Goal: Task Accomplishment & Management: Complete application form

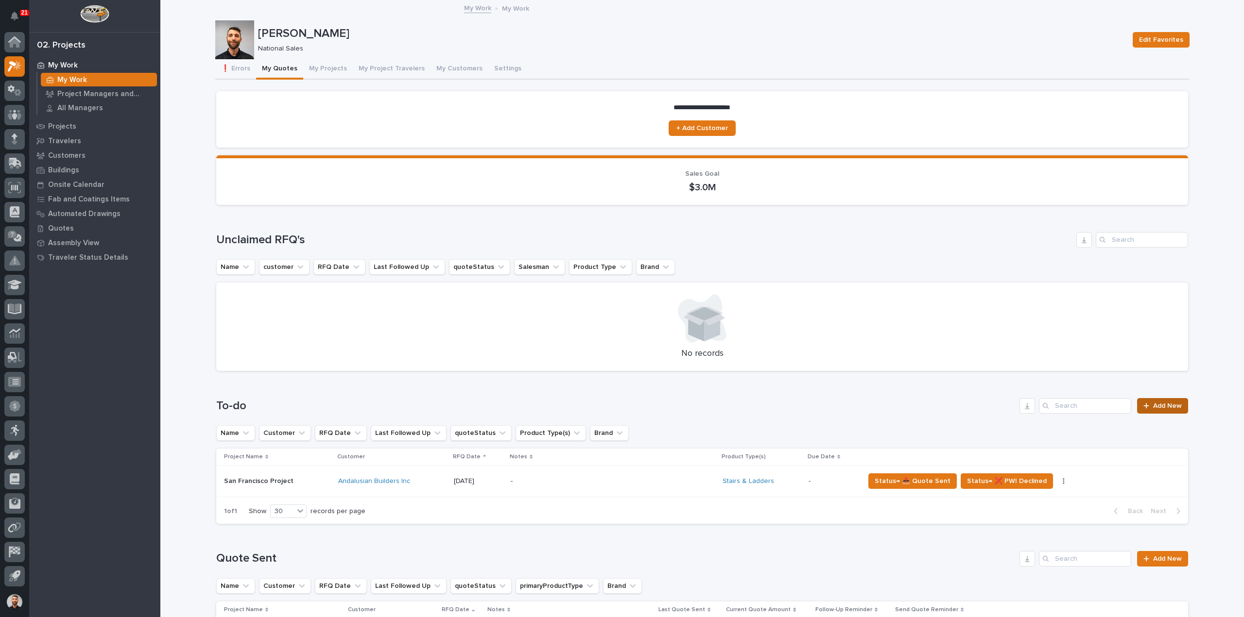
click at [1157, 412] on link "Add New" at bounding box center [1162, 406] width 51 height 16
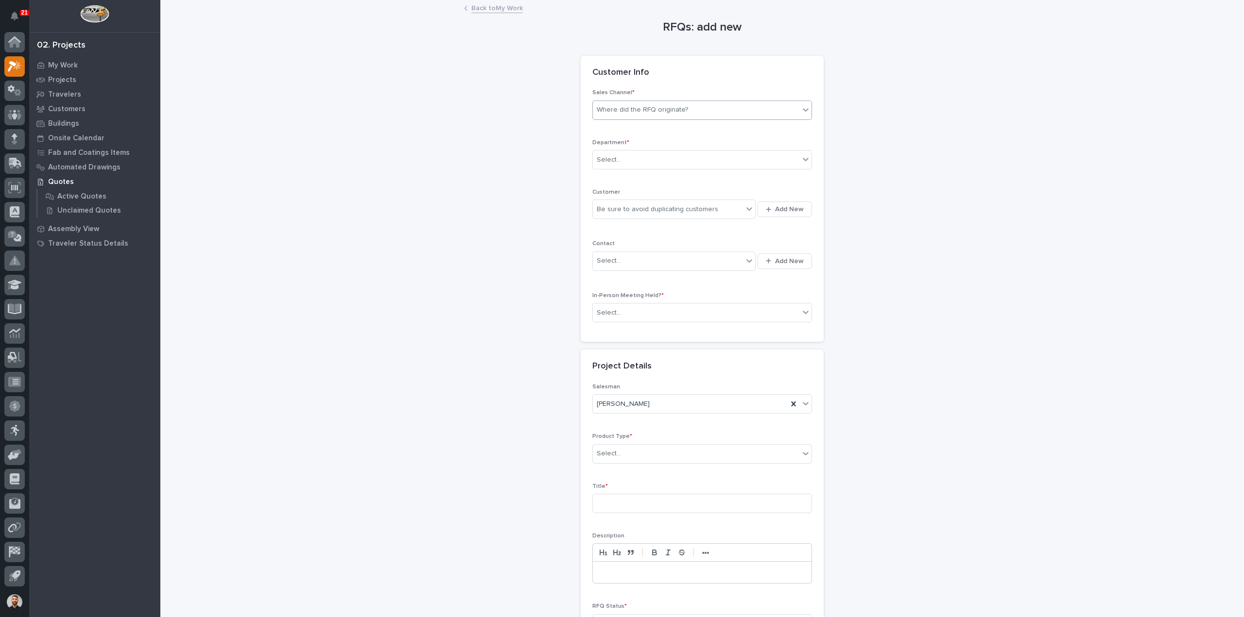
click at [636, 112] on div "Where did the RFQ originate?" at bounding box center [642, 110] width 91 height 10
click at [622, 156] on div "Select..." at bounding box center [696, 160] width 206 height 16
click at [637, 175] on span "National Sales" at bounding box center [617, 176] width 49 height 11
click at [624, 205] on div "Be sure to avoid duplicating customers" at bounding box center [657, 210] width 121 height 10
type input "****"
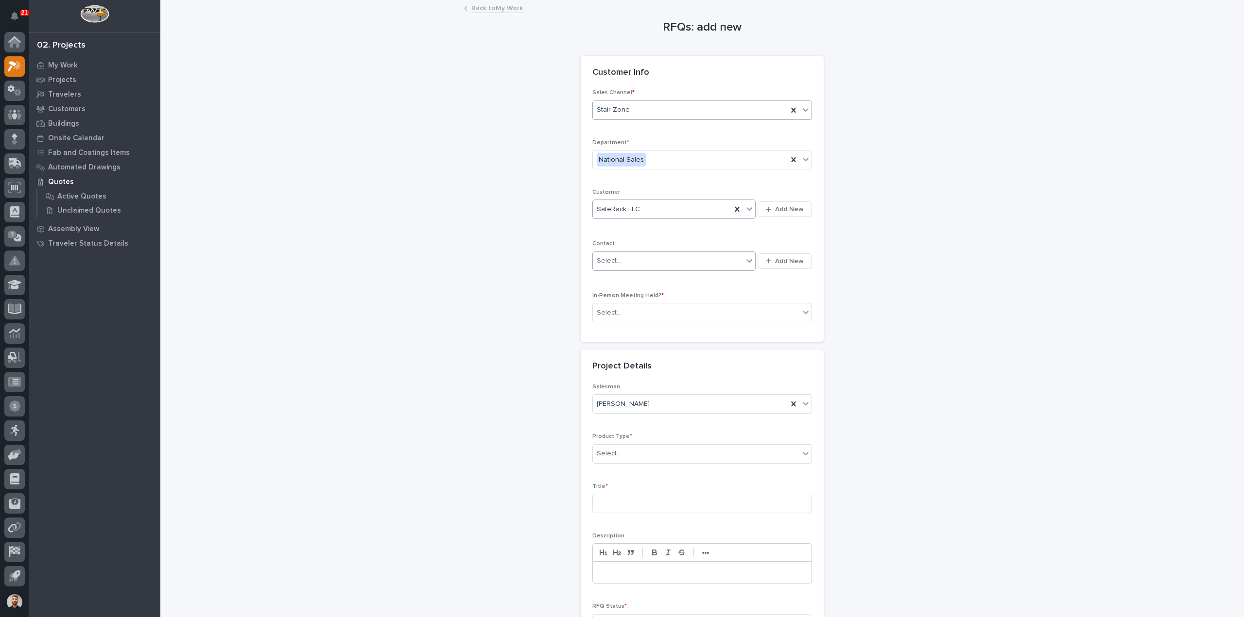
click at [619, 260] on div "Select..." at bounding box center [668, 261] width 150 height 16
type input "******"
click at [639, 276] on div "SafeRack - [PERSON_NAME]" at bounding box center [670, 278] width 163 height 17
click at [635, 313] on div "Select..." at bounding box center [696, 313] width 206 height 16
click at [628, 347] on div "No" at bounding box center [698, 346] width 219 height 17
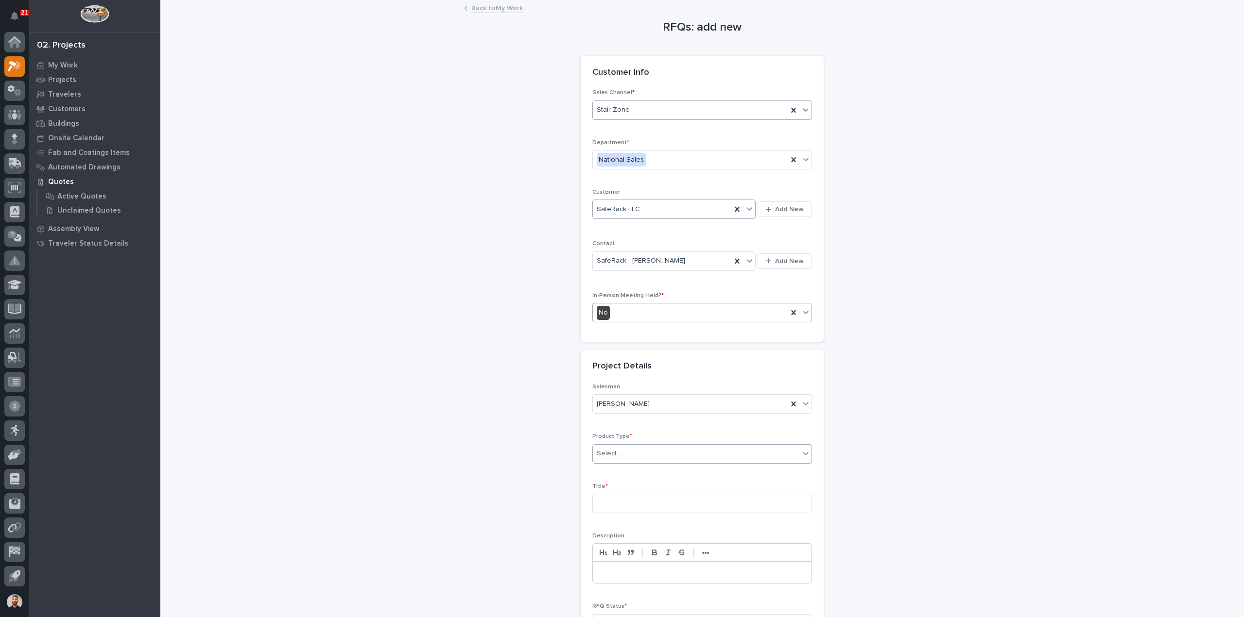
click at [622, 451] on input "text" at bounding box center [622, 454] width 1 height 8
type input "***"
click at [629, 483] on p "Title *" at bounding box center [702, 486] width 220 height 7
click at [629, 449] on div "Select..." at bounding box center [696, 454] width 206 height 16
type input "***"
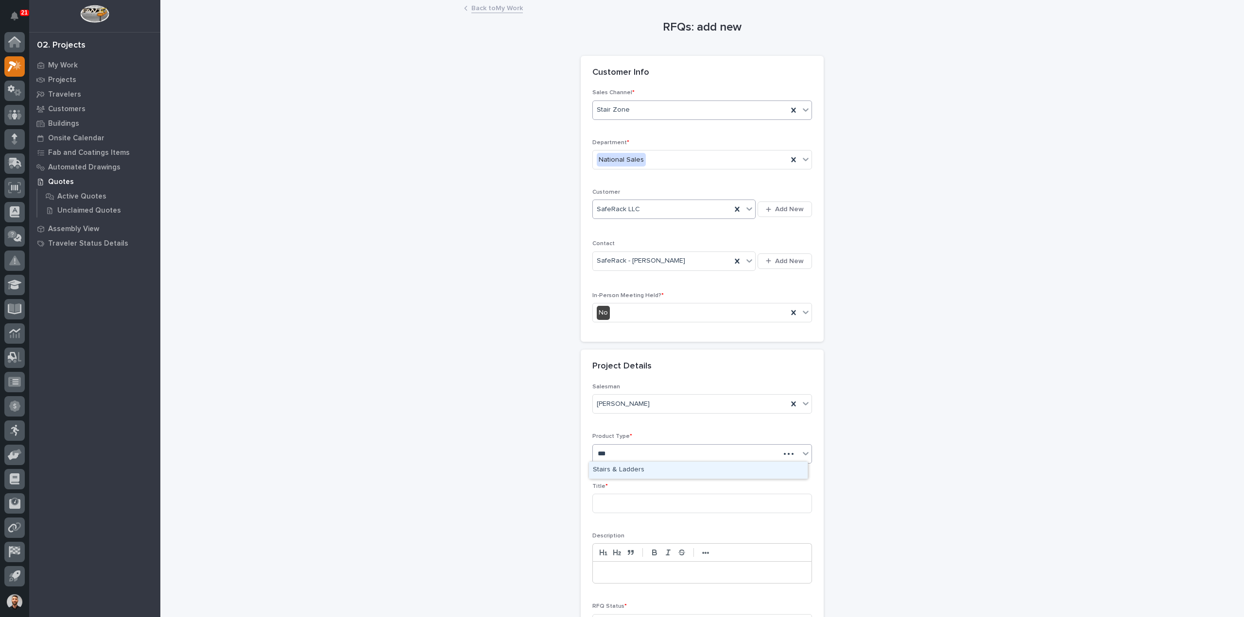
click at [629, 471] on div "Stairs & Ladders" at bounding box center [698, 470] width 219 height 17
click at [628, 498] on input at bounding box center [702, 503] width 220 height 19
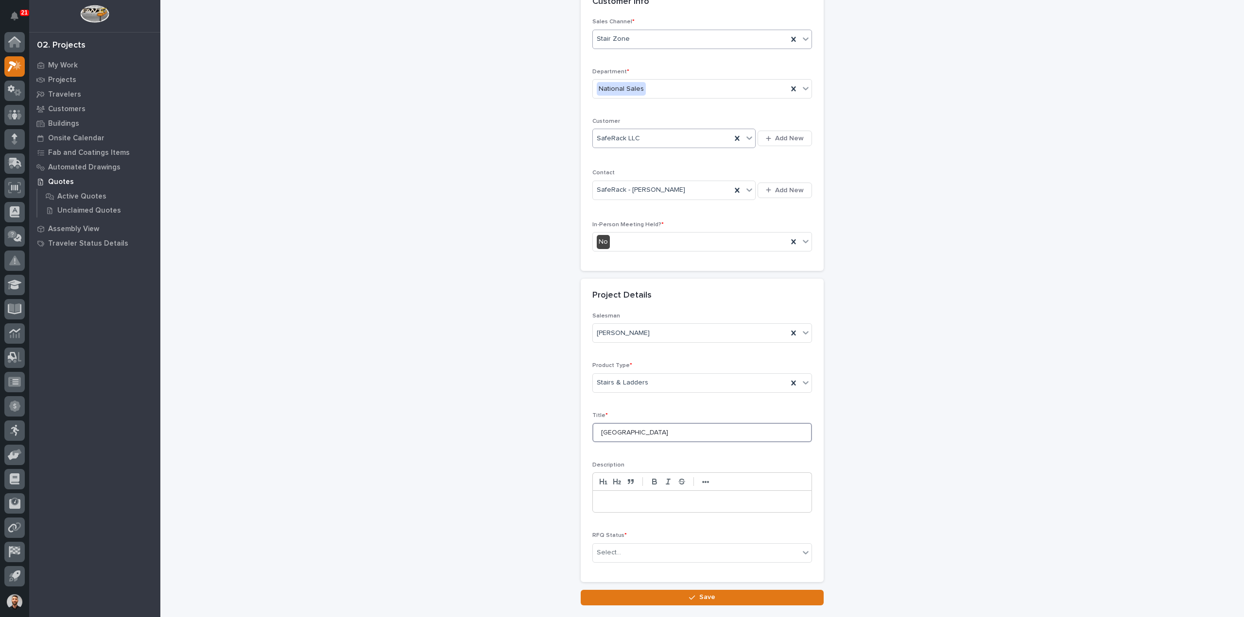
scroll to position [132, 0]
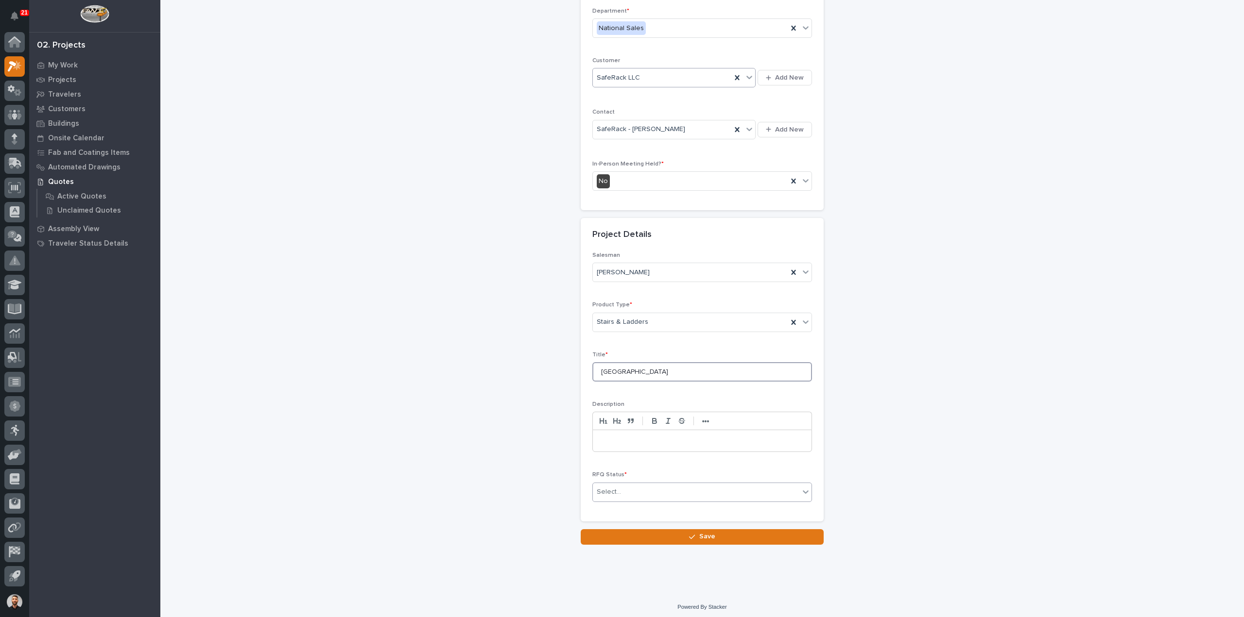
type input "[GEOGRAPHIC_DATA]"
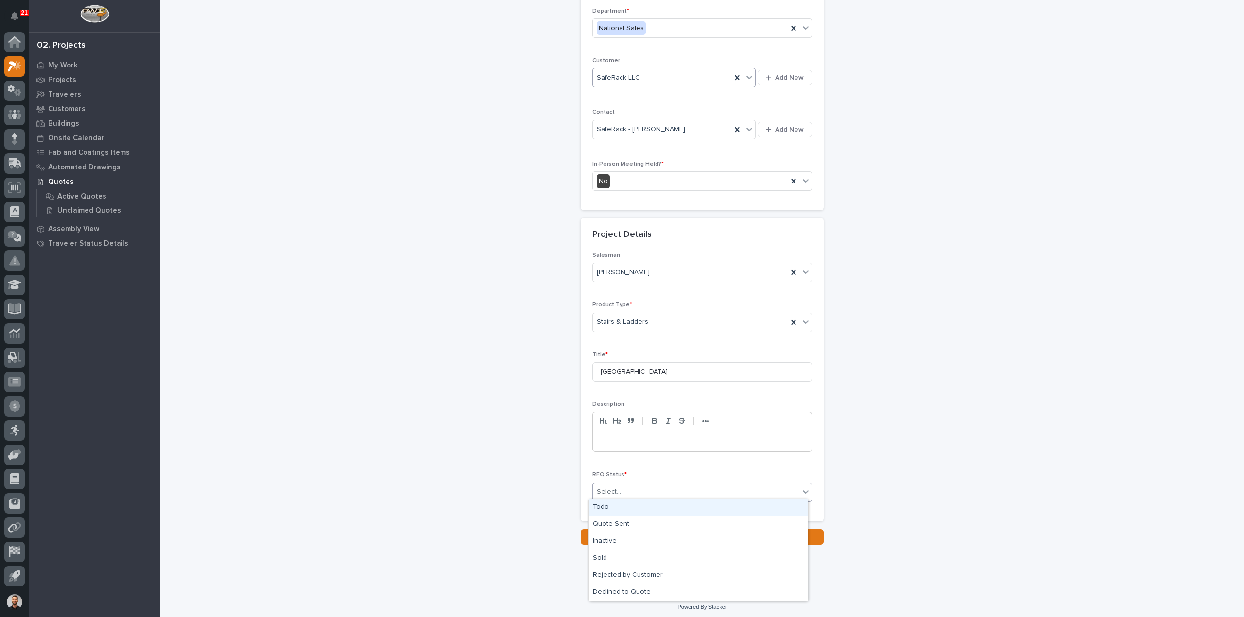
click at [638, 487] on div "Select..." at bounding box center [696, 492] width 206 height 16
click at [614, 509] on div "Todo" at bounding box center [698, 507] width 219 height 17
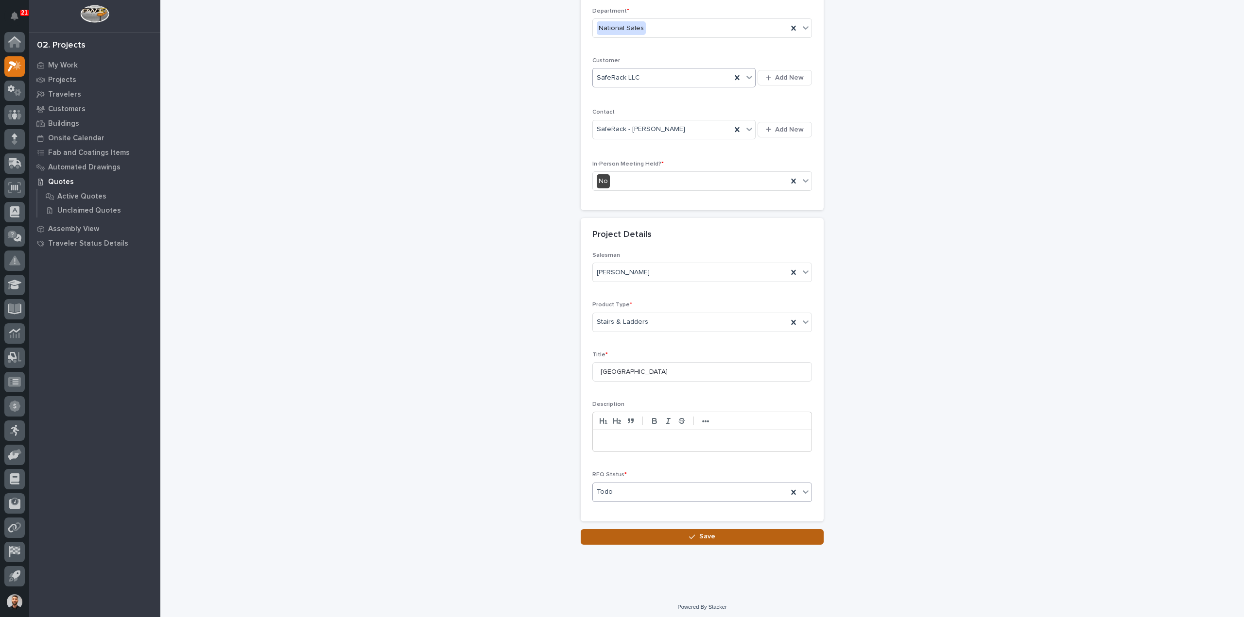
click at [752, 538] on button "Save" at bounding box center [701, 537] width 243 height 16
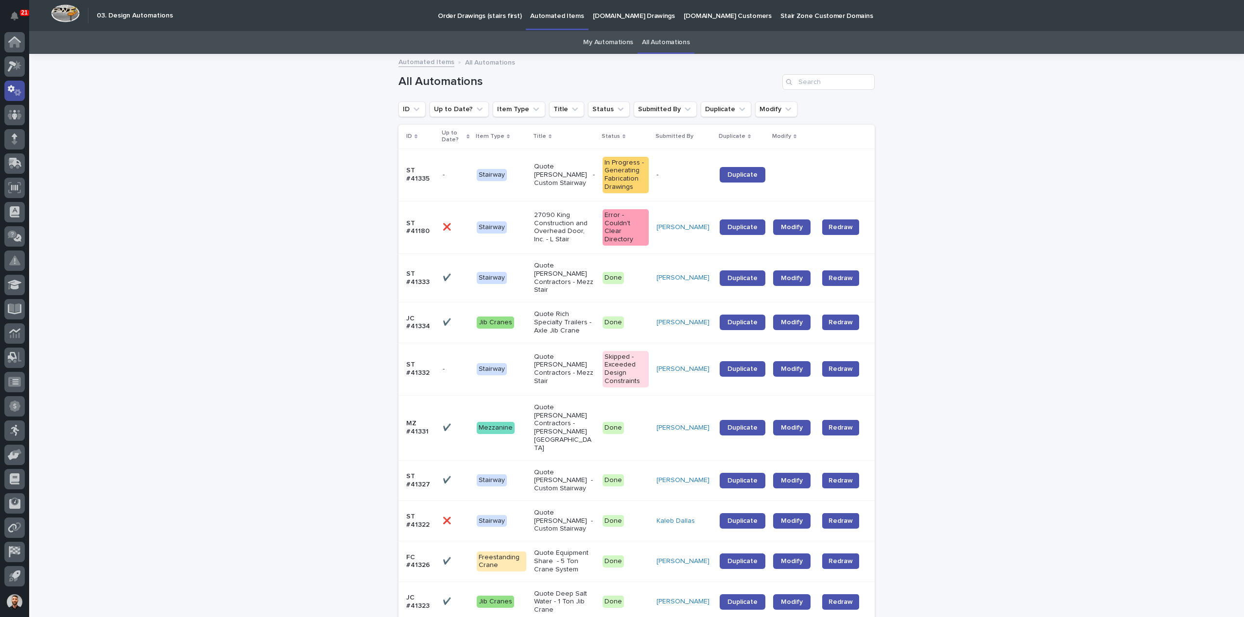
click at [12, 94] on icon at bounding box center [15, 90] width 14 height 11
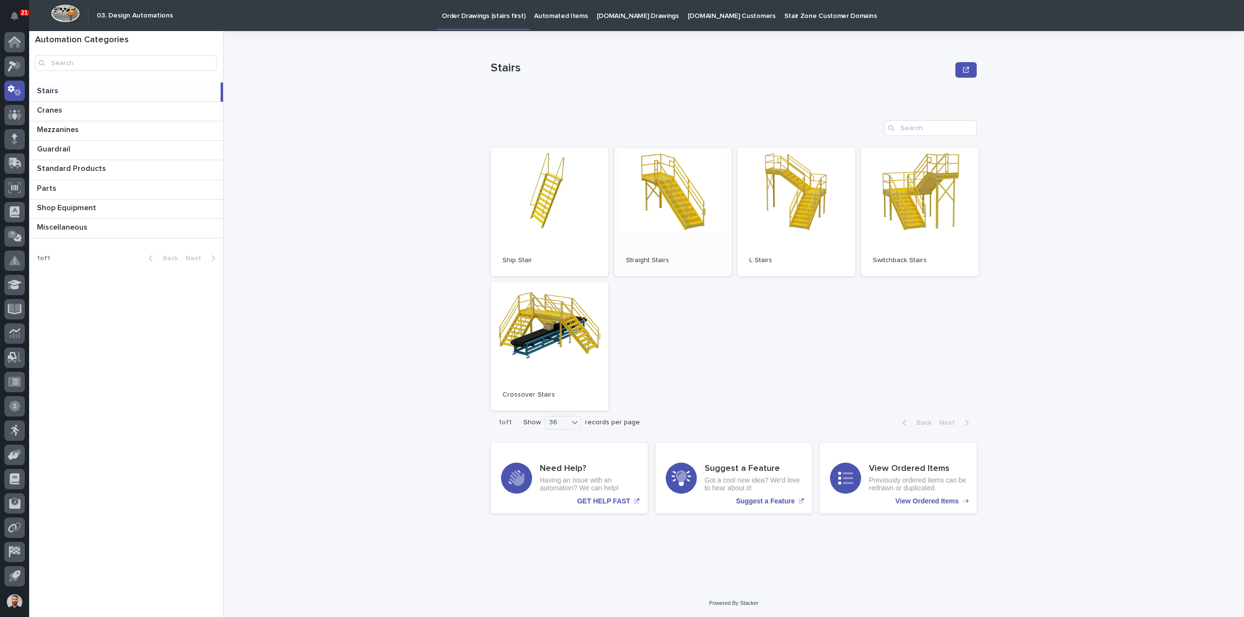
click at [677, 187] on link "Open" at bounding box center [673, 212] width 118 height 129
click at [665, 205] on link "Open" at bounding box center [673, 212] width 118 height 129
click at [695, 209] on link "Open" at bounding box center [673, 212] width 118 height 129
click at [632, 227] on link "Open" at bounding box center [673, 212] width 118 height 129
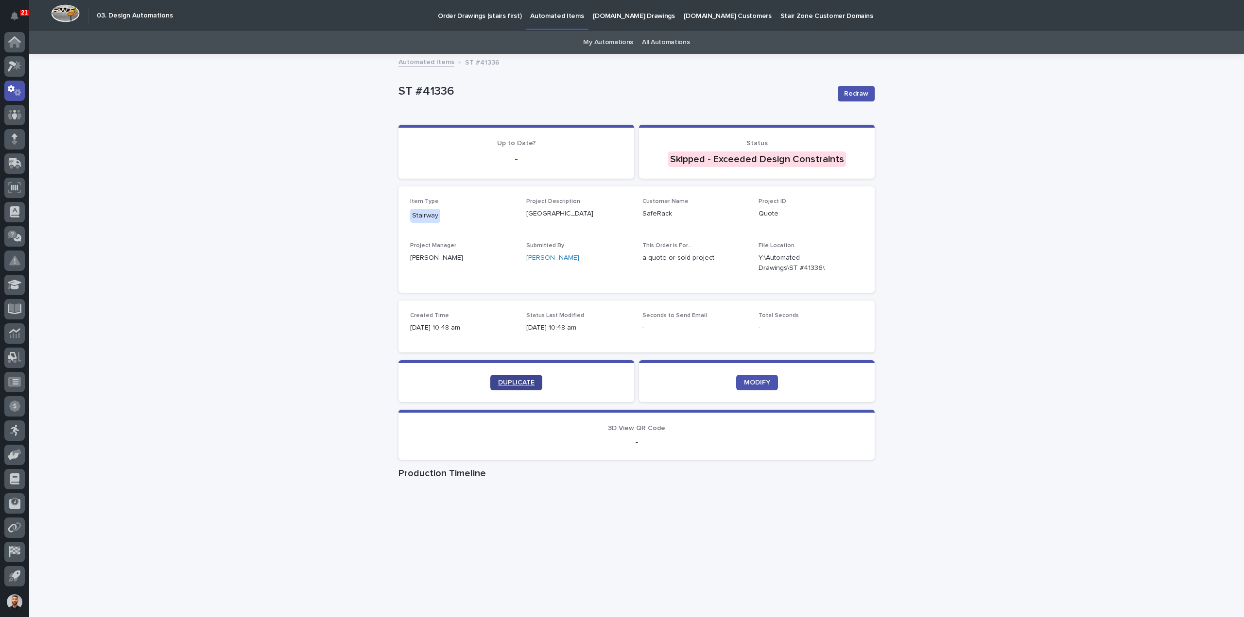
click at [500, 384] on span "DUPLICATE" at bounding box center [516, 382] width 36 height 7
